Goal: Navigation & Orientation: Find specific page/section

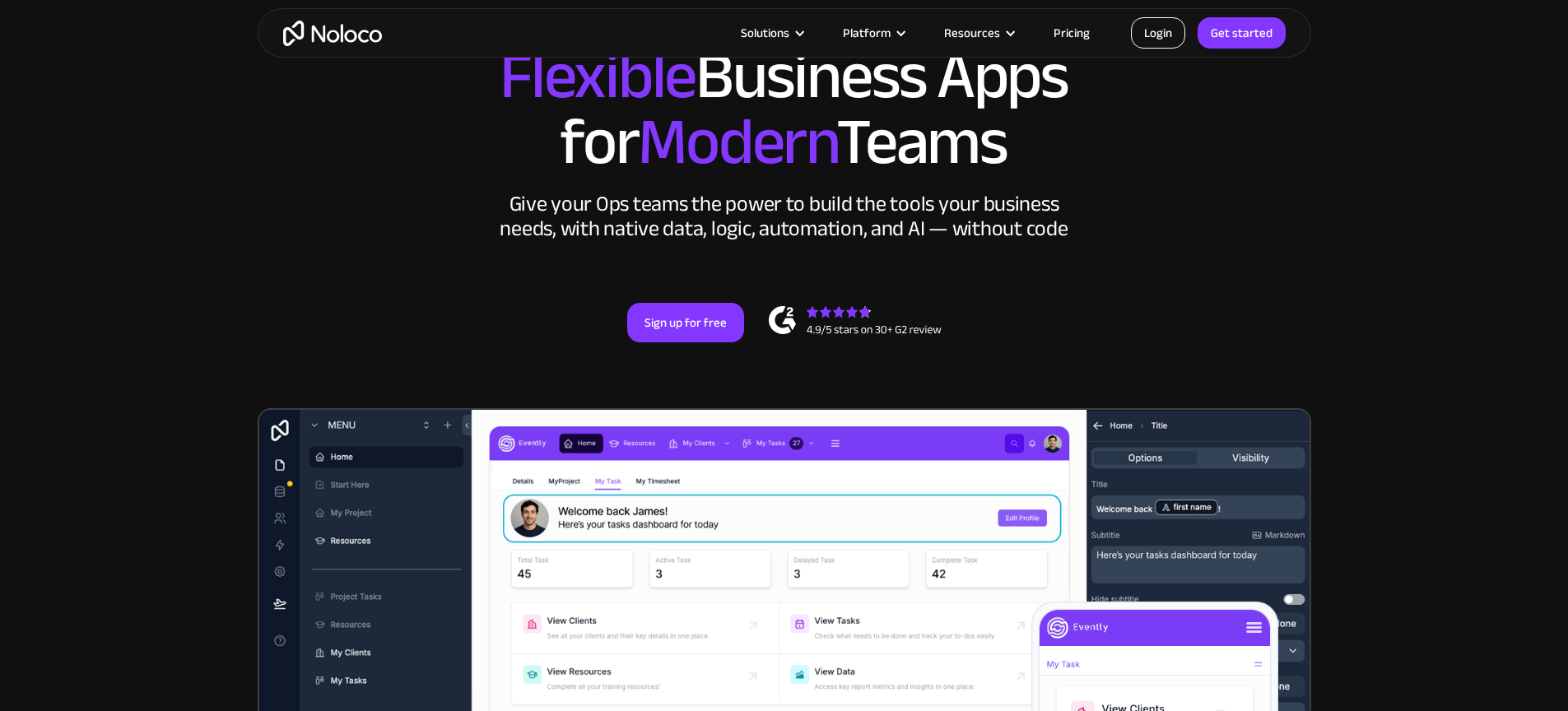
click at [1172, 27] on link "Login" at bounding box center [1158, 33] width 54 height 31
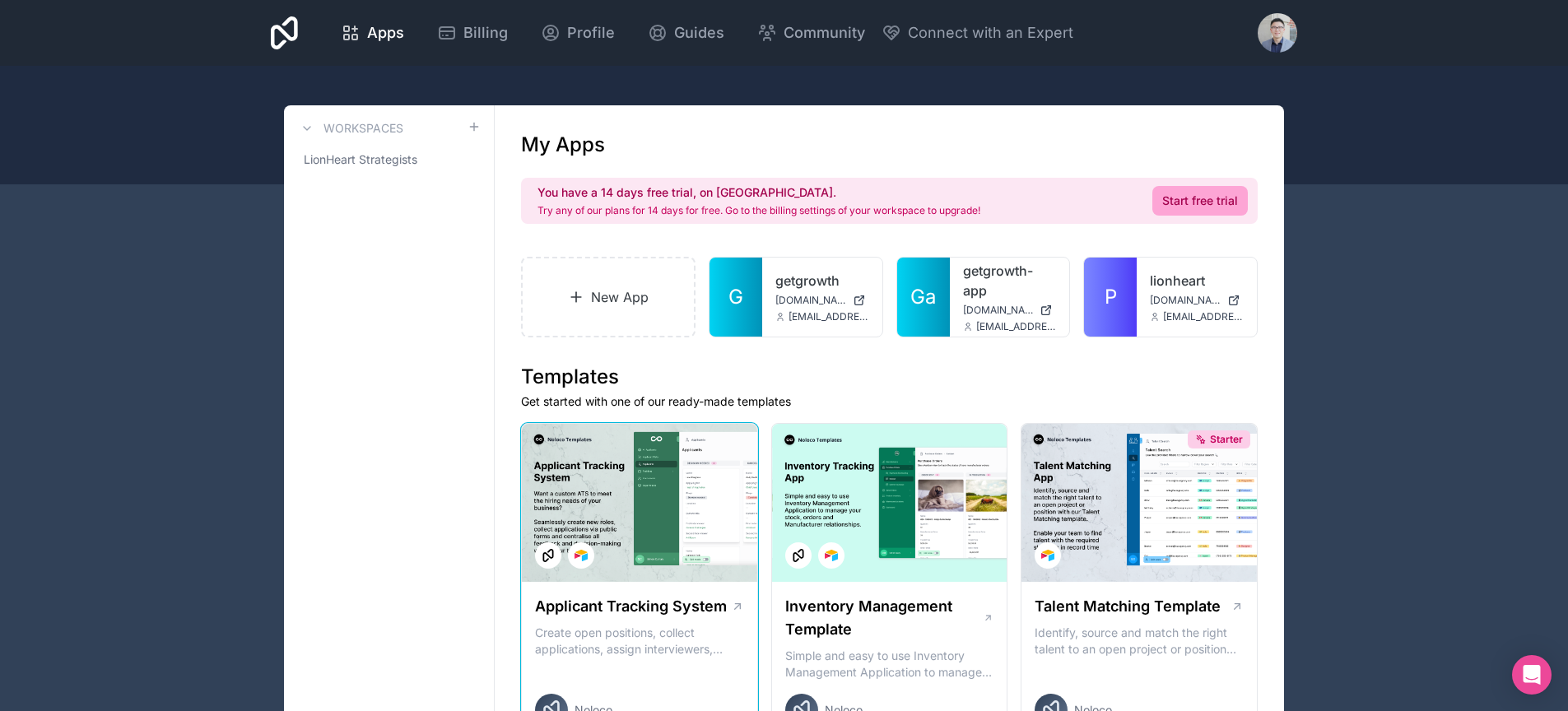
click at [658, 502] on div at bounding box center [640, 503] width 235 height 158
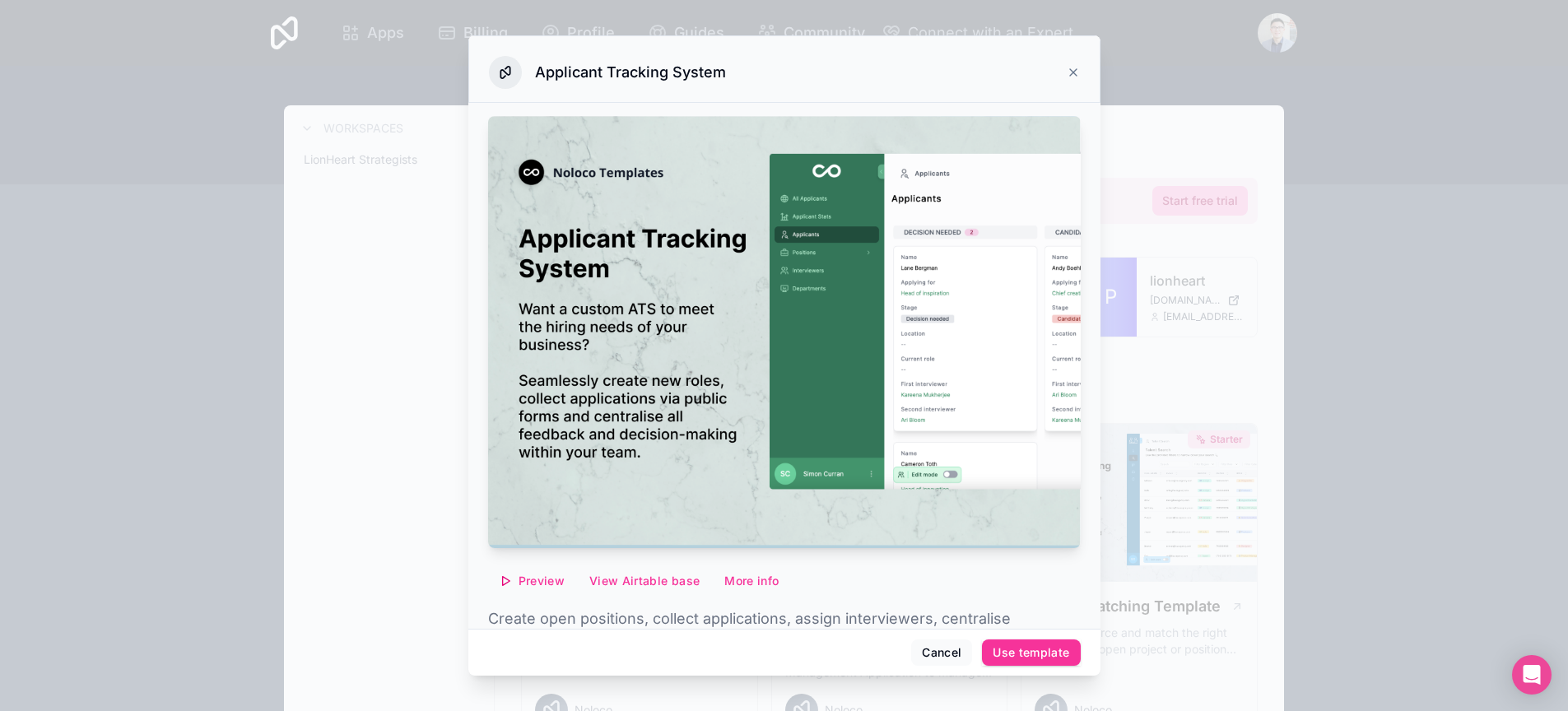
click at [1077, 64] on div "Applicant Tracking System" at bounding box center [784, 72] width 591 height 33
click at [1073, 70] on icon at bounding box center [1073, 72] width 7 height 7
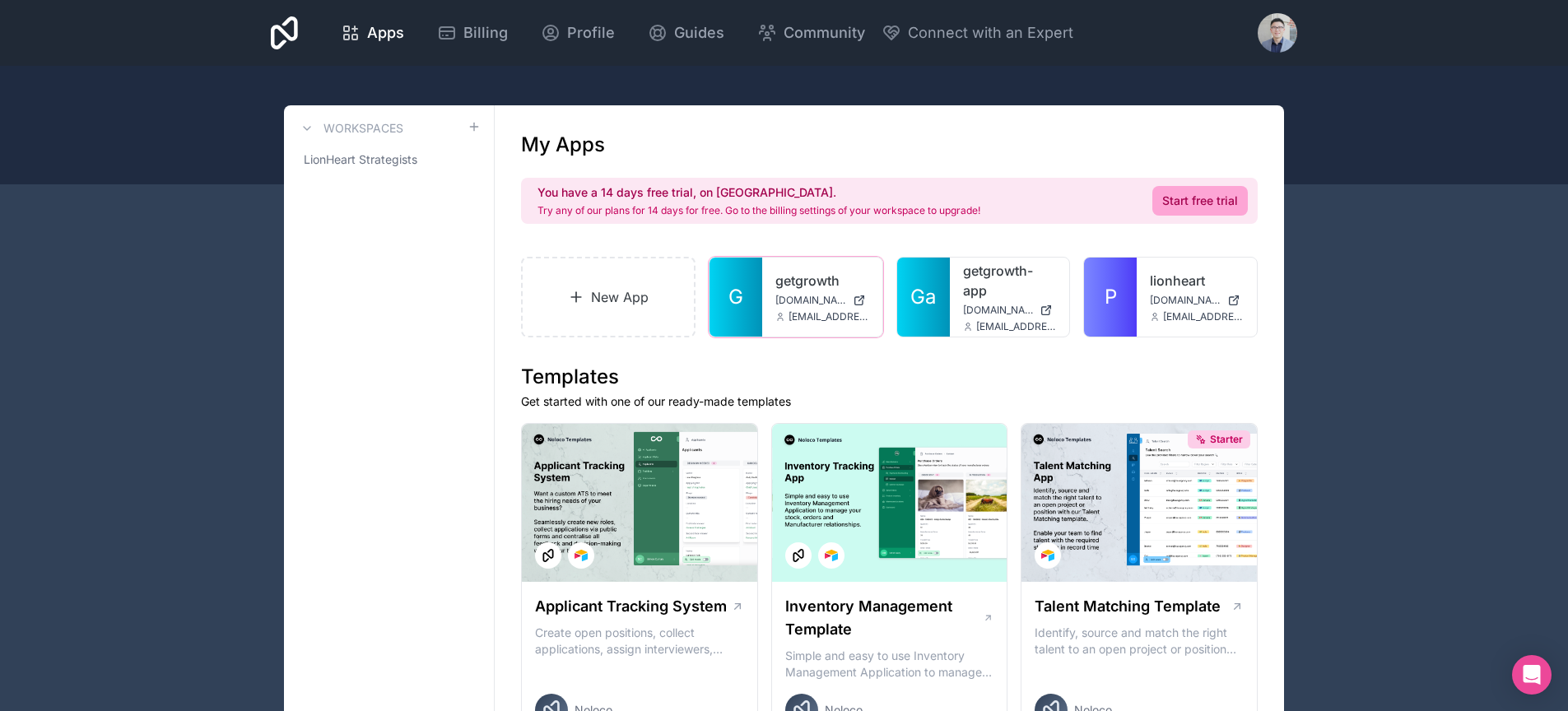
click at [833, 317] on span "[EMAIL_ADDRESS][DOMAIN_NAME]" at bounding box center [829, 317] width 81 height 14
click at [0, 0] on icon at bounding box center [0, 0] width 0 height 0
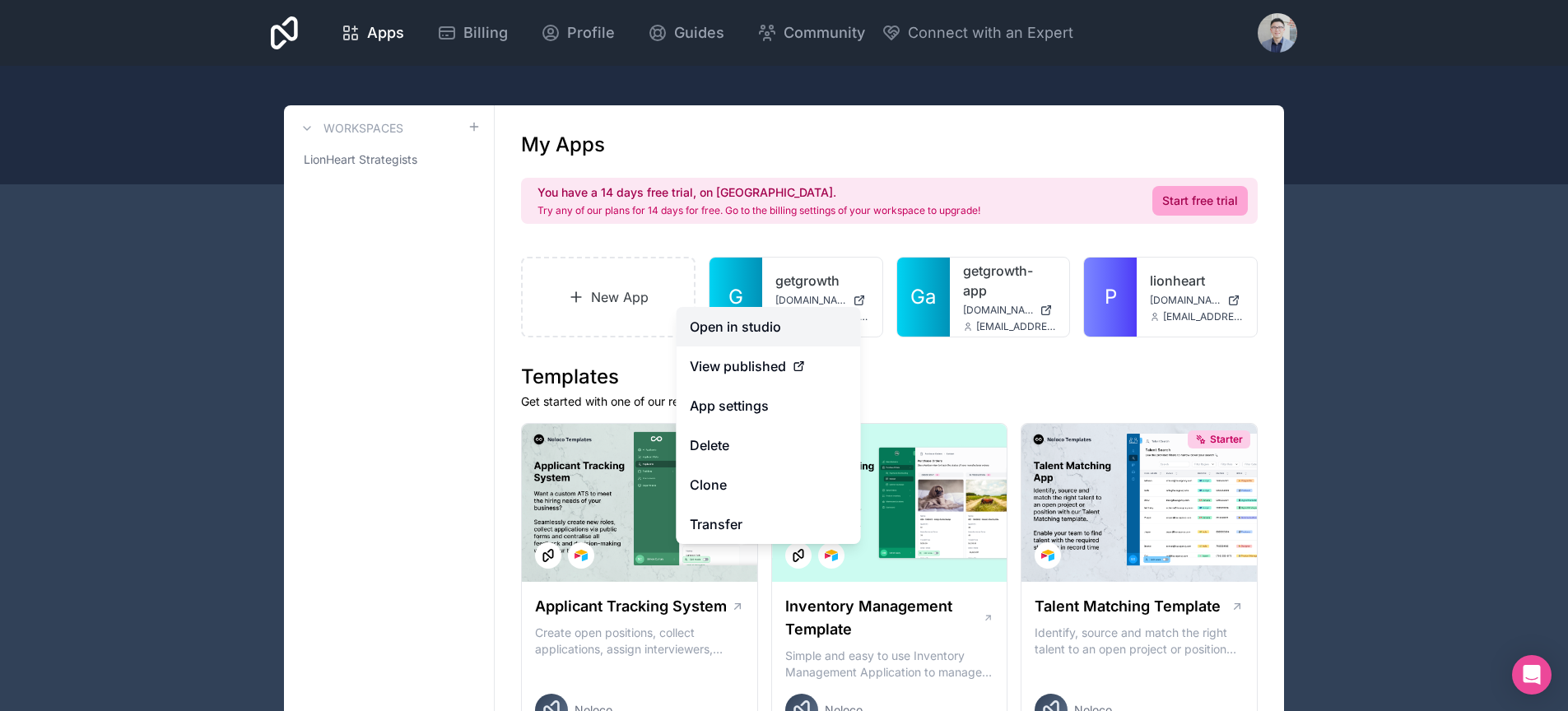
click at [764, 326] on link "Open in studio" at bounding box center [768, 326] width 184 height 40
